Goal: Find specific page/section: Find specific page/section

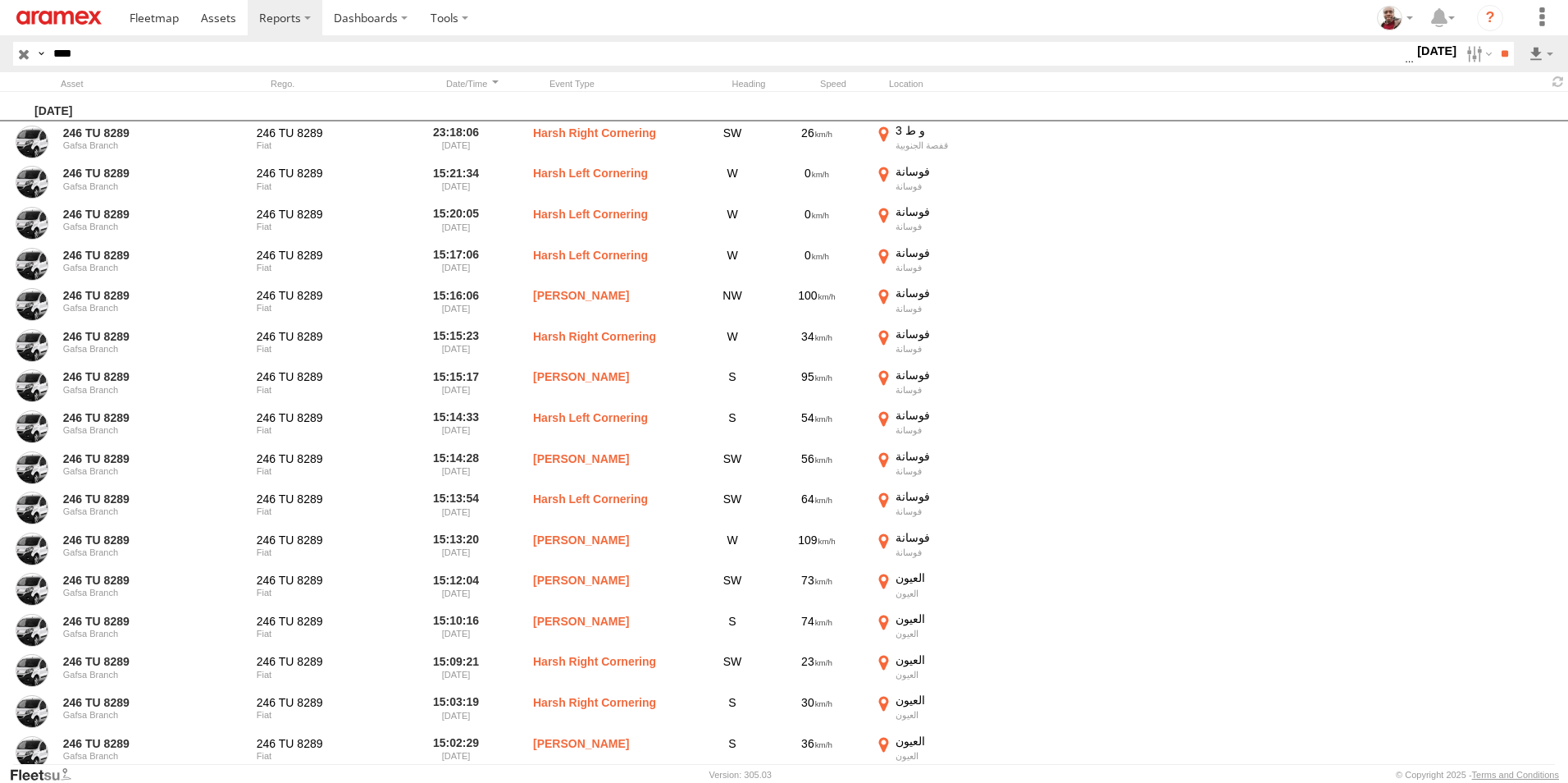
scroll to position [0, 1]
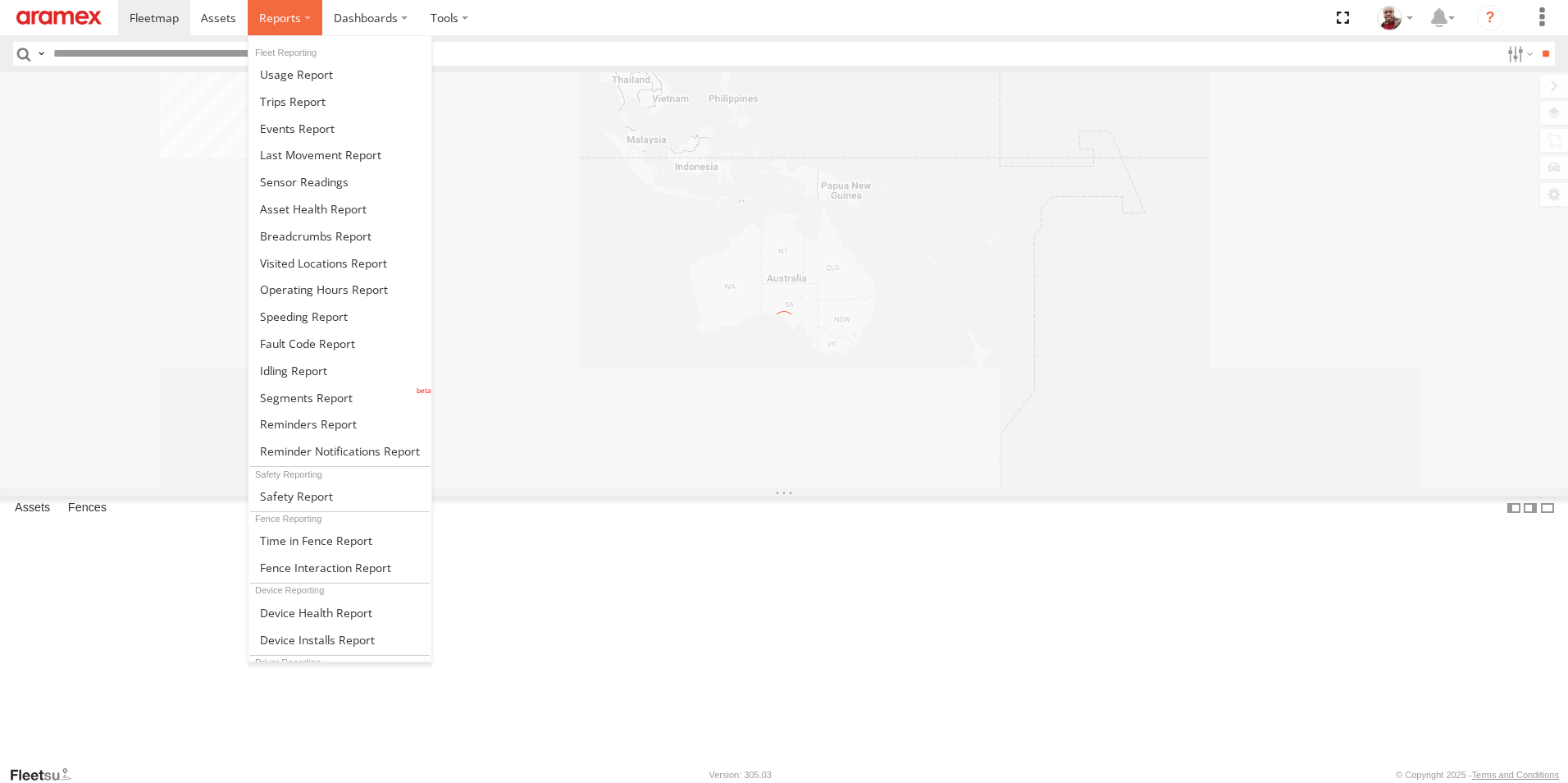
click at [284, 23] on span at bounding box center [280, 18] width 42 height 16
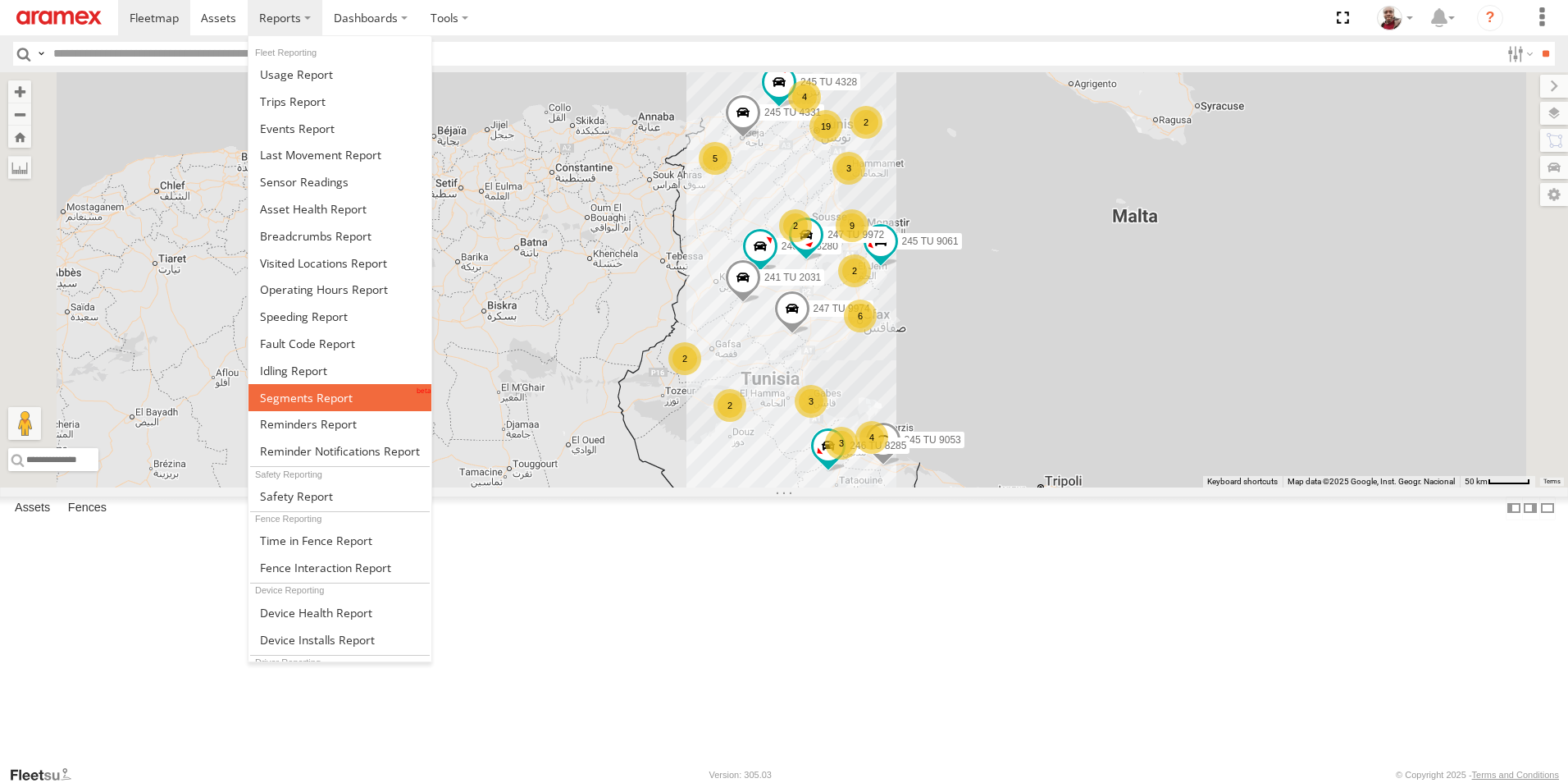
click at [322, 390] on span at bounding box center [306, 398] width 93 height 16
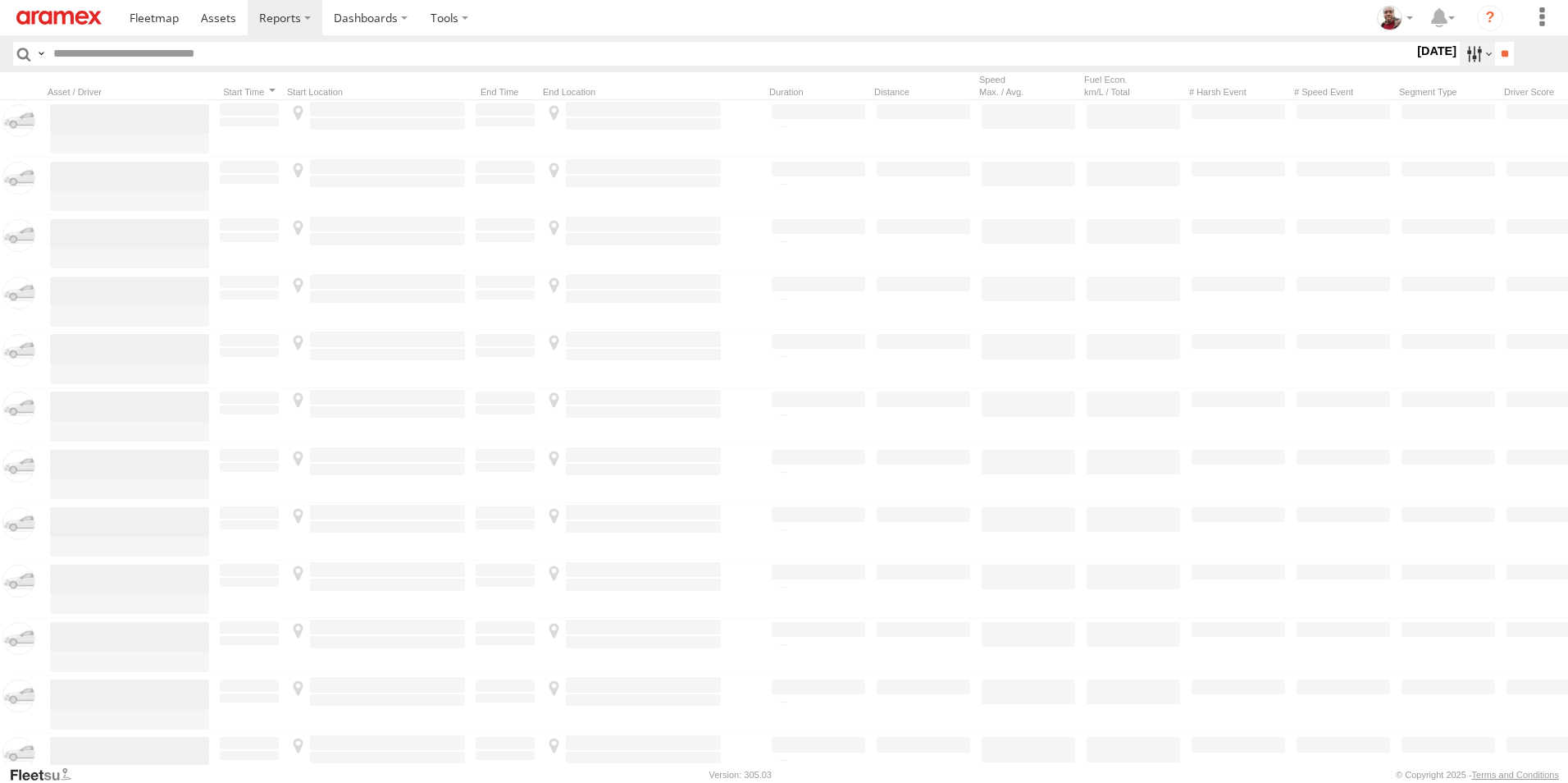
click at [1469, 56] on label at bounding box center [1477, 54] width 35 height 23
drag, startPoint x: 1429, startPoint y: 165, endPoint x: 1440, endPoint y: 165, distance: 11.0
click at [0, 0] on label at bounding box center [0, 0] width 0 height 0
click at [1495, 59] on input "**" at bounding box center [1504, 54] width 19 height 23
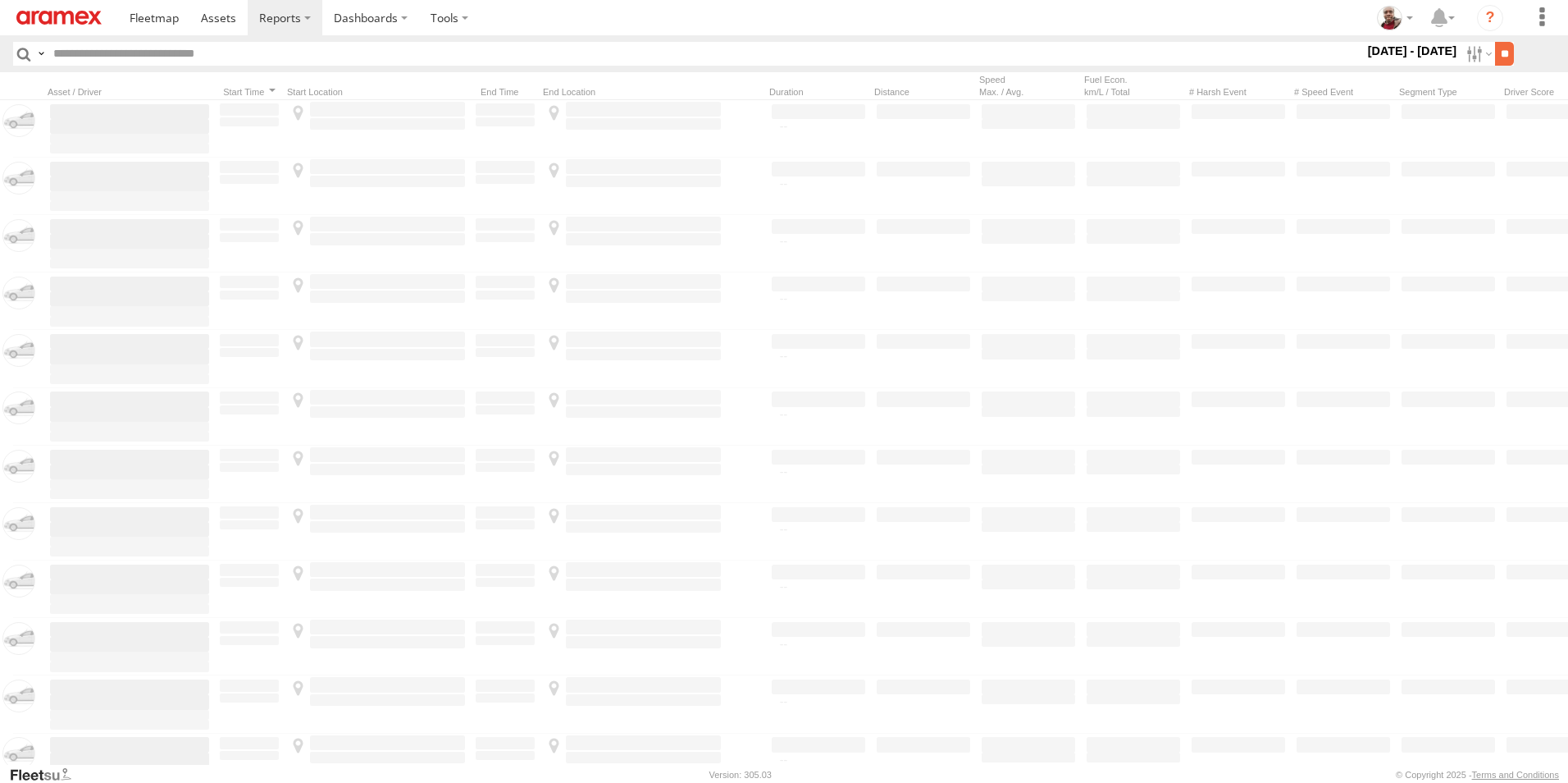
scroll to position [0, 1]
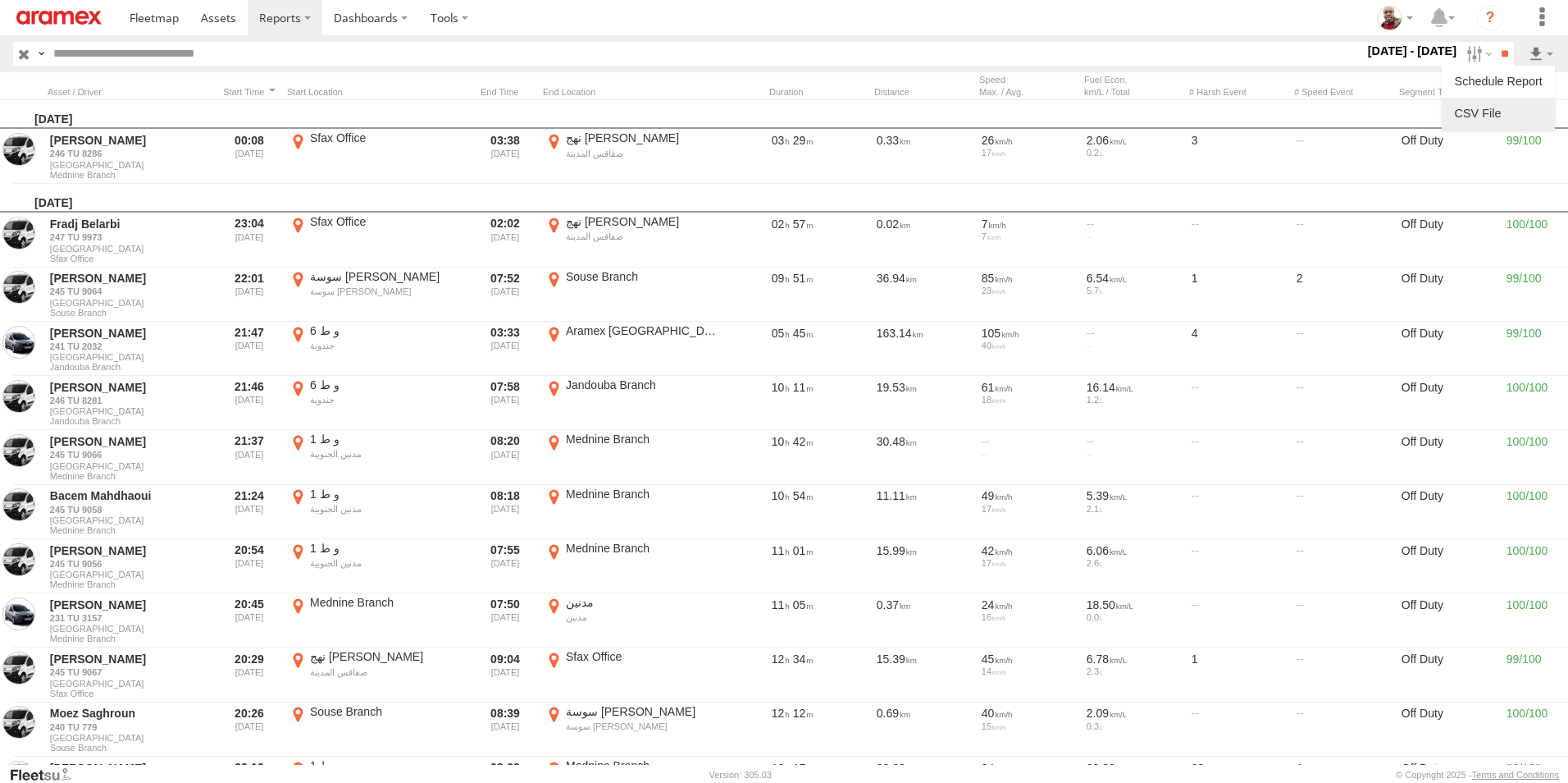
click at [1495, 108] on link at bounding box center [1498, 113] width 100 height 24
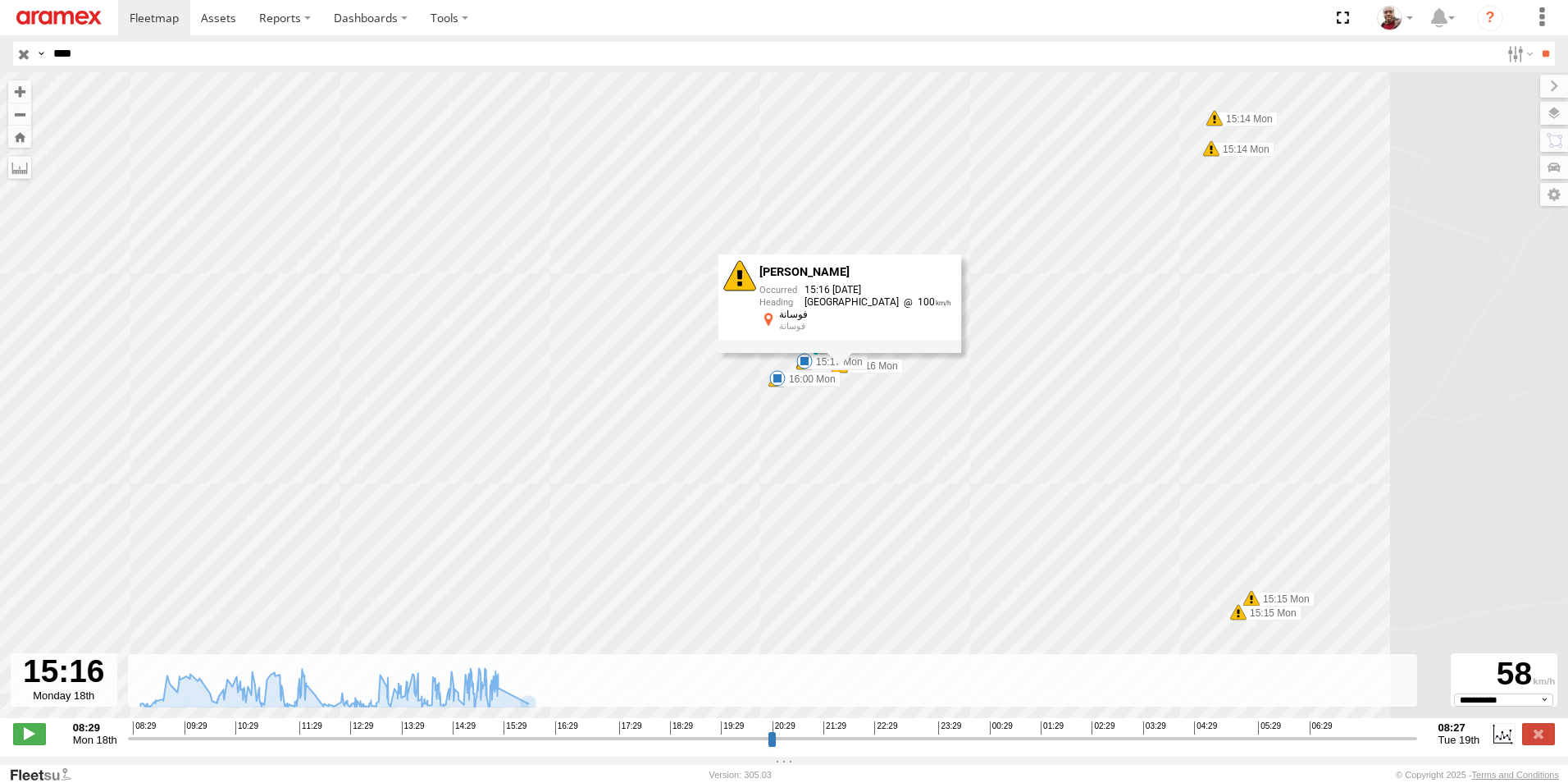
select select "**********"
click at [25, 49] on input "button" at bounding box center [23, 54] width 21 height 23
